Goal: Information Seeking & Learning: Learn about a topic

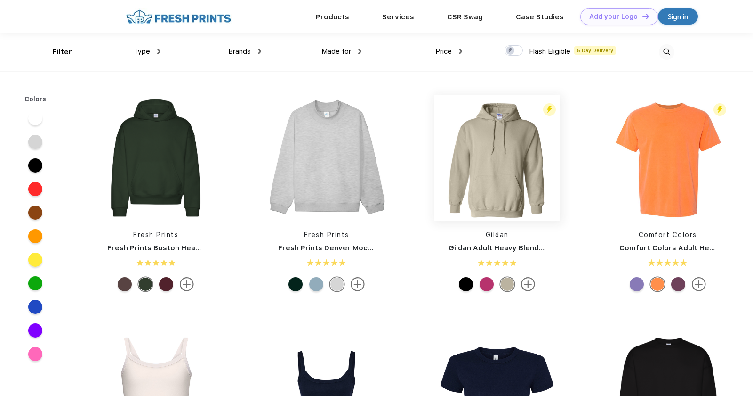
scroll to position [0, 0]
click at [236, 51] on span "Brands" at bounding box center [239, 51] width 23 height 8
click at [262, 54] on div "Made for Unisex Women Men Youth" at bounding box center [311, 51] width 101 height 38
click at [257, 53] on div "Brands" at bounding box center [244, 51] width 33 height 11
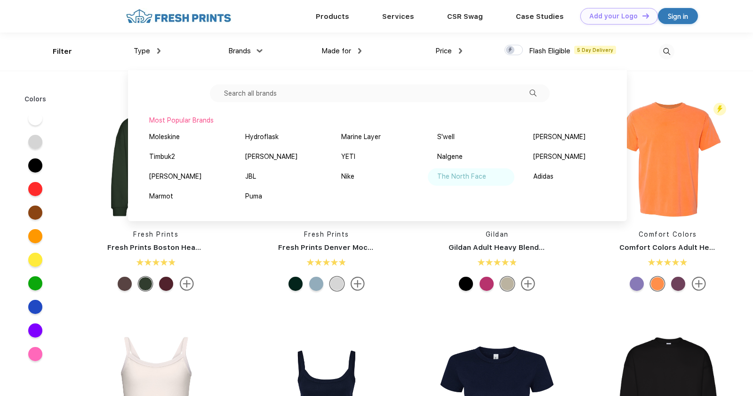
click at [487, 178] on div "The North Face" at bounding box center [471, 176] width 87 height 17
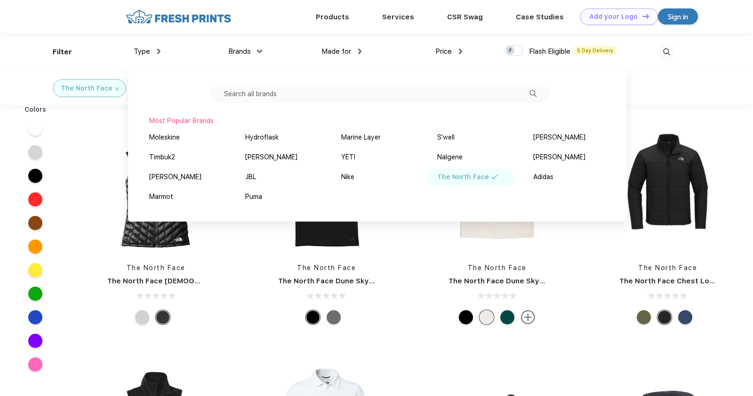
click at [733, 79] on div "The North Face" at bounding box center [376, 87] width 753 height 33
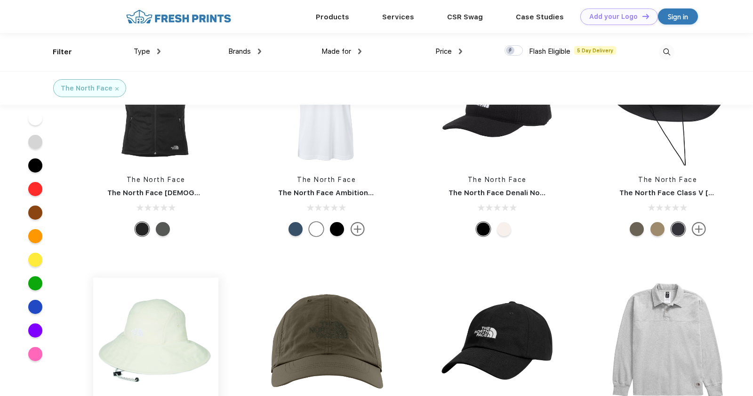
scroll to position [212, 0]
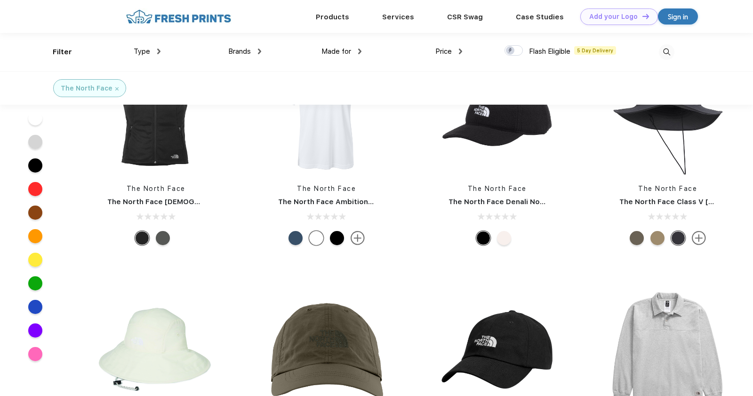
click at [185, 200] on link "The North Face Ladies Ridgewall Soft Shell Vest" at bounding box center [222, 201] width 231 height 8
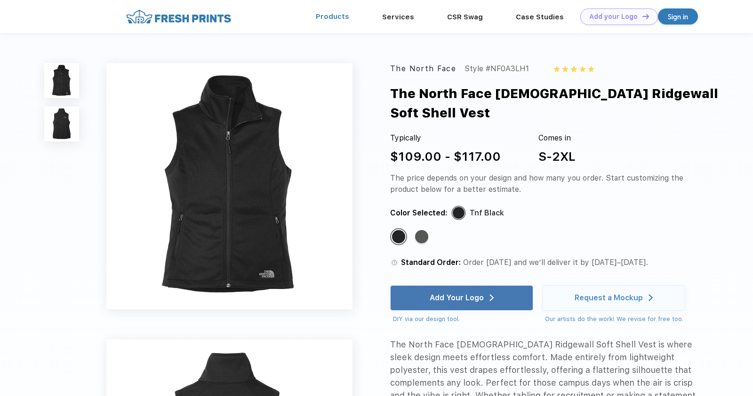
click at [341, 19] on link "Products" at bounding box center [332, 16] width 33 height 8
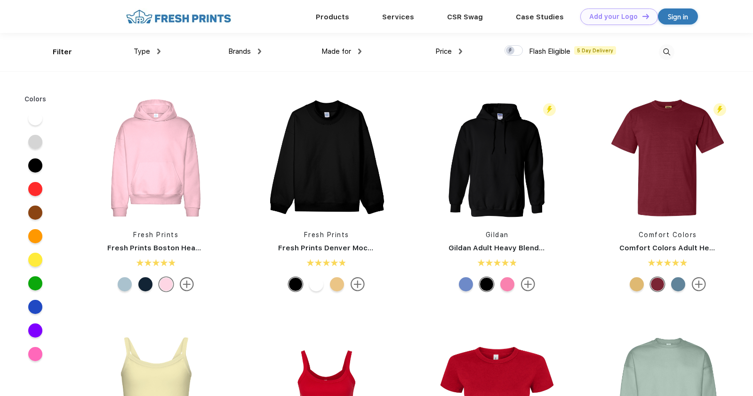
scroll to position [0, 0]
click at [146, 53] on span "Type" at bounding box center [142, 51] width 16 height 8
click at [159, 54] on img at bounding box center [158, 51] width 3 height 6
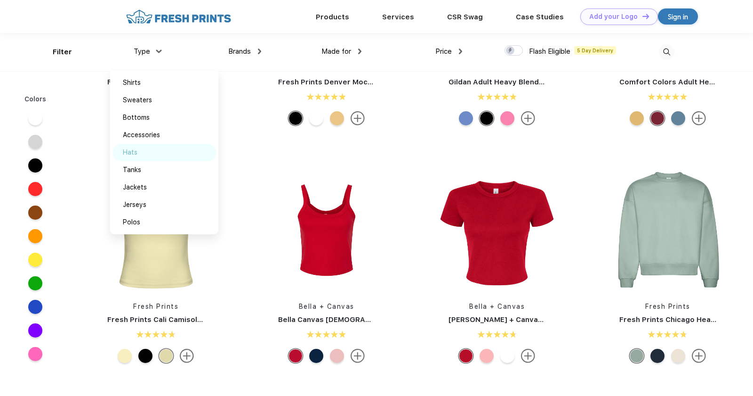
scroll to position [66, 0]
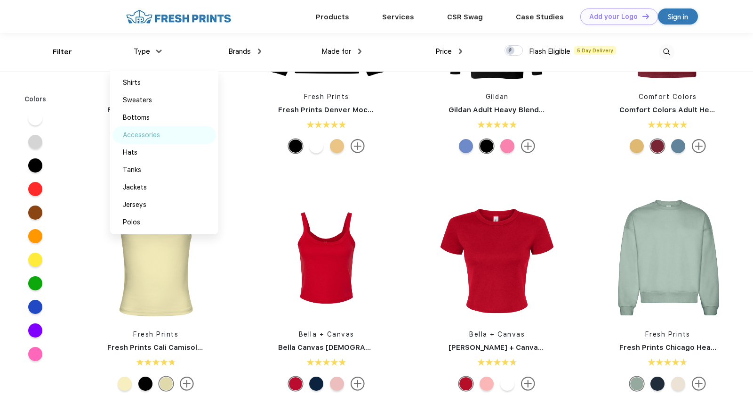
click at [150, 130] on div "Accessories" at bounding box center [141, 135] width 37 height 10
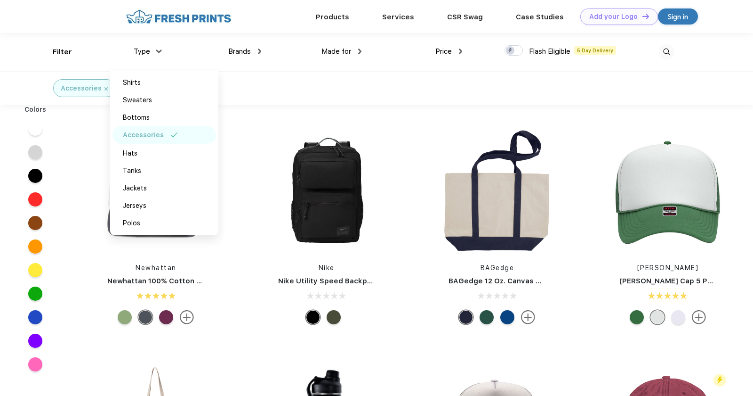
click at [407, 114] on div "Newhattan Newhattan 100% Cotton Stone Washed Cap Nike Nike Utility Speed Backpa…" at bounding box center [412, 346] width 683 height 475
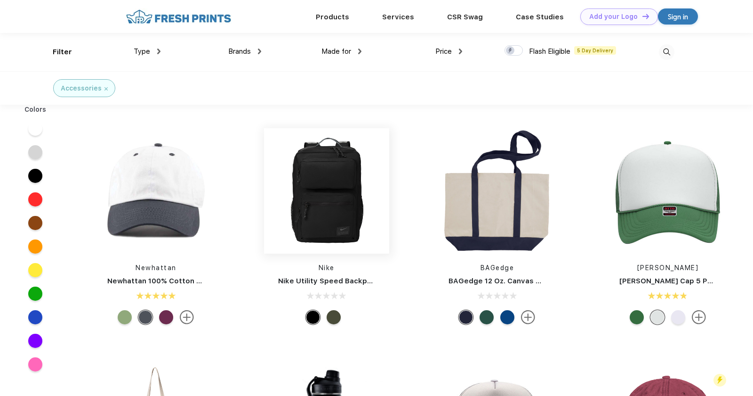
click at [351, 215] on img at bounding box center [326, 190] width 125 height 125
